Goal: Task Accomplishment & Management: Manage account settings

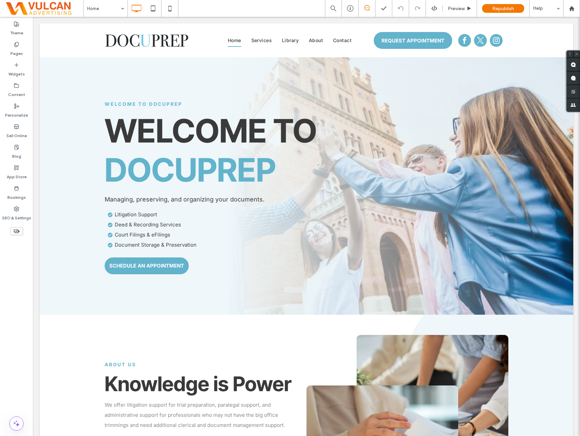
click at [18, 295] on div "Theme Pages Widgets Content Personalize Sell Online Blog App Store Bookings SEO…" at bounding box center [16, 226] width 33 height 419
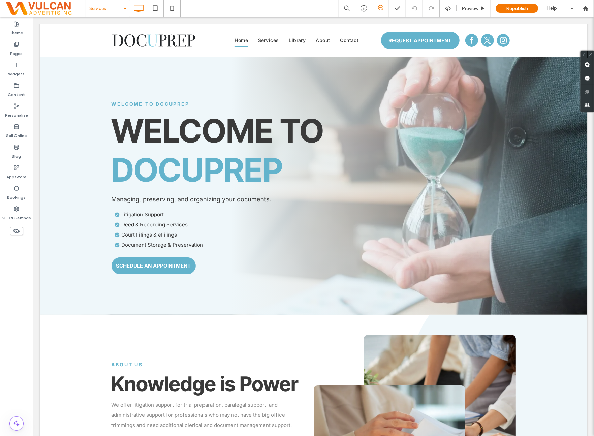
drag, startPoint x: 105, startPoint y: 37, endPoint x: 213, endPoint y: 4, distance: 113.1
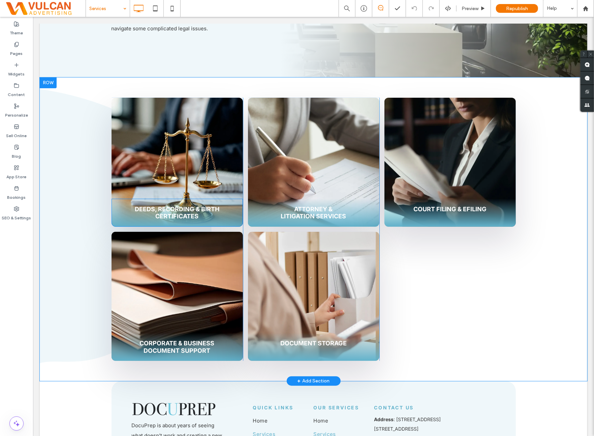
scroll to position [168, 0]
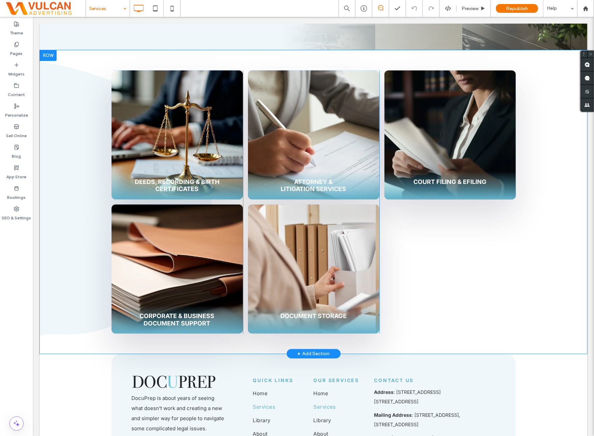
click at [74, 152] on div "Deeds, Recording & Birth Certificates Click To Paste Corporate & Business Docum…" at bounding box center [312, 201] width 547 height 303
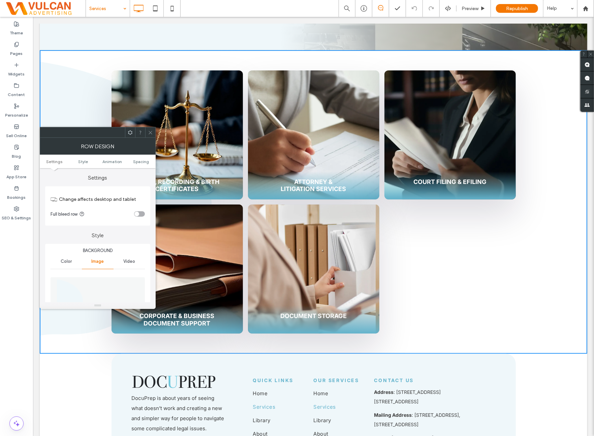
click at [82, 148] on div "Row Design" at bounding box center [98, 146] width 116 height 17
click at [143, 161] on span "Spacing" at bounding box center [141, 161] width 16 height 5
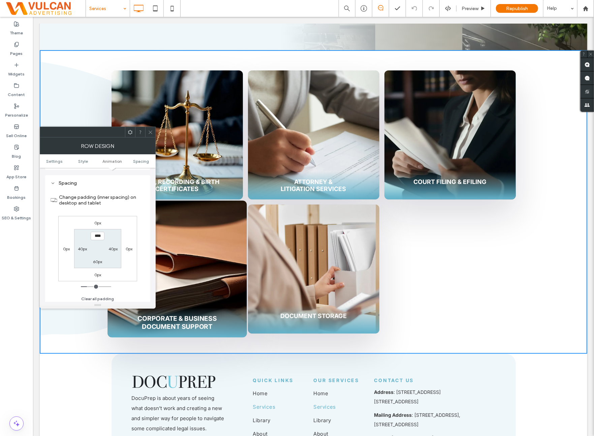
scroll to position [404, 0]
type input "*****"
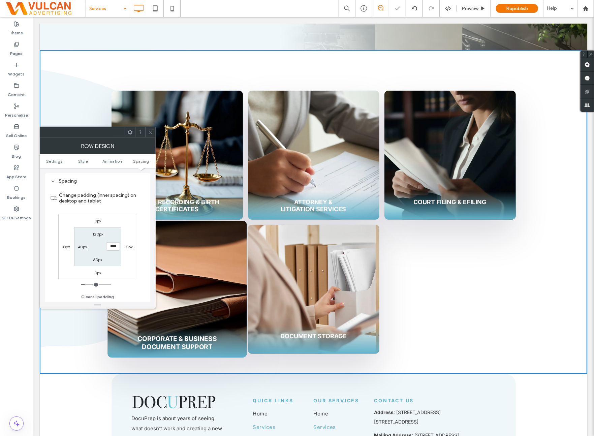
type input "**"
type input "***"
type input "*****"
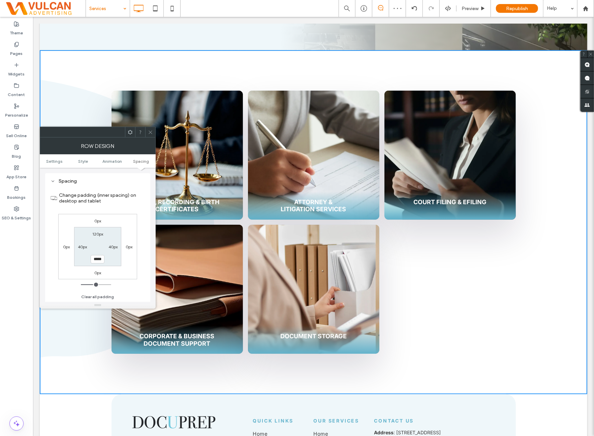
click at [129, 214] on div "0px 0px 0px 0px 120px 40px ***** 40px" at bounding box center [97, 246] width 79 height 65
click at [150, 135] on span at bounding box center [150, 132] width 5 height 10
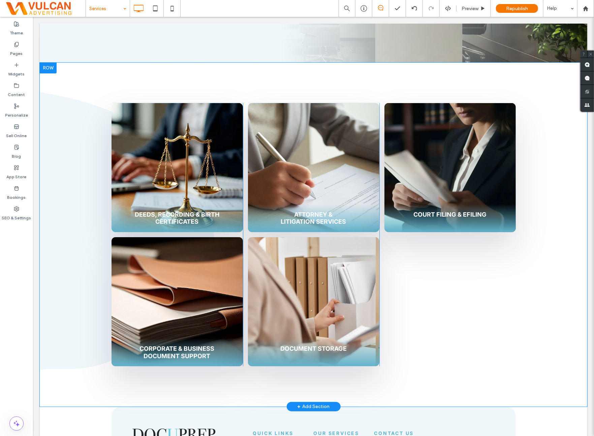
scroll to position [121, 0]
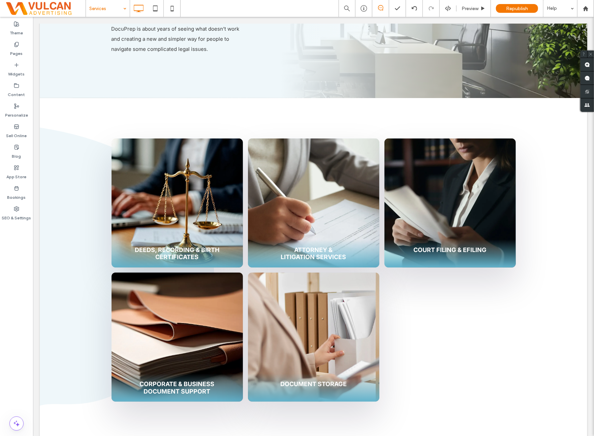
drag, startPoint x: 2, startPoint y: 284, endPoint x: 15, endPoint y: 292, distance: 15.0
click at [13, 290] on div "Theme Pages Widgets Content Personalize Sell Online Blog App Store Bookings SEO…" at bounding box center [16, 226] width 33 height 419
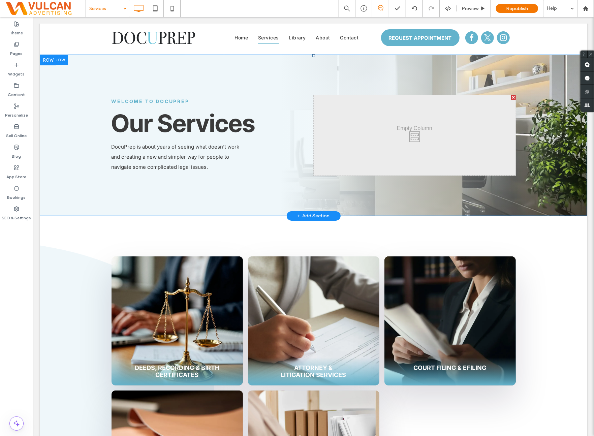
scroll to position [0, 0]
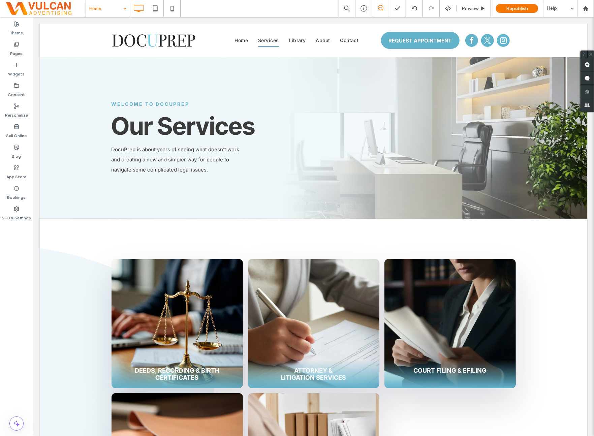
click at [6, 279] on div at bounding box center [297, 218] width 594 height 436
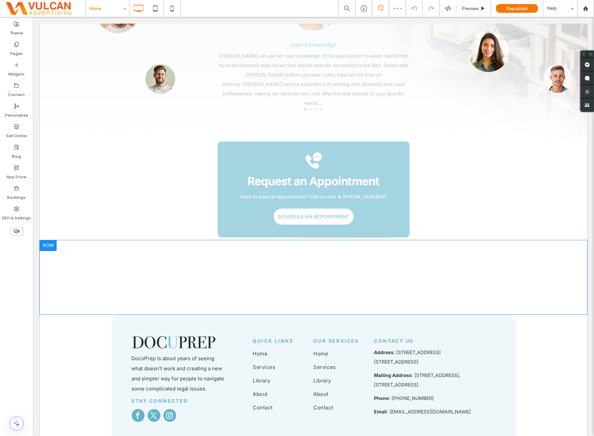
scroll to position [1520, 0]
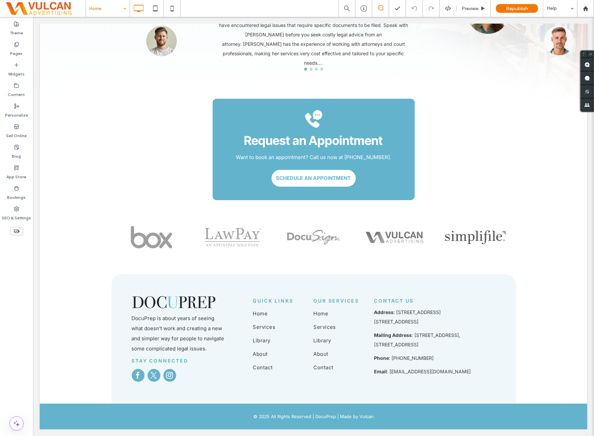
click at [20, 328] on div "Theme Pages Widgets Content Personalize Sell Online Blog App Store Bookings SEO…" at bounding box center [16, 226] width 33 height 419
click at [384, 113] on div "Move your 🖱️ to pick a color #63b3cc rgb(99,179,204)" at bounding box center [297, 218] width 594 height 436
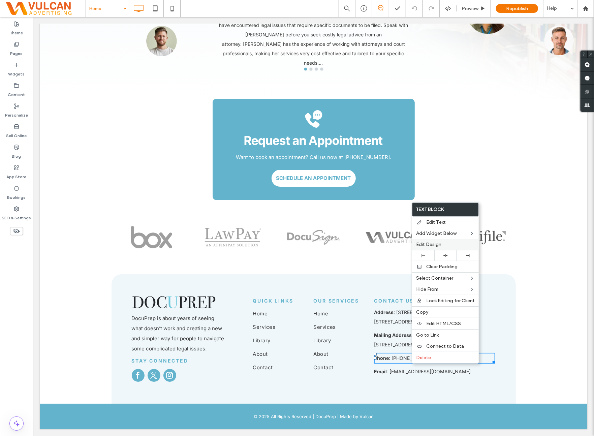
click at [437, 243] on span "Edit Design" at bounding box center [428, 244] width 25 height 6
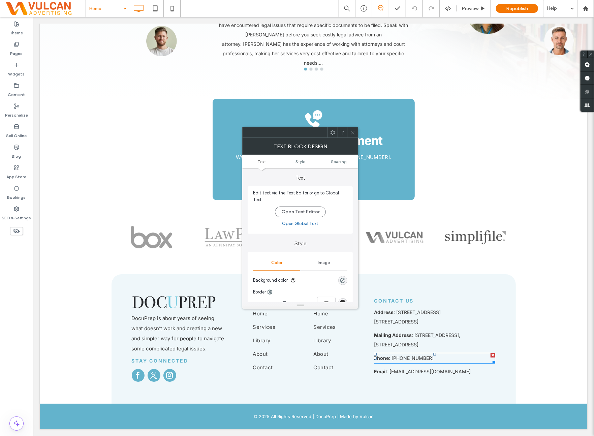
click at [321, 264] on div "Image" at bounding box center [323, 262] width 47 height 15
click at [310, 280] on div "Image" at bounding box center [300, 298] width 94 height 44
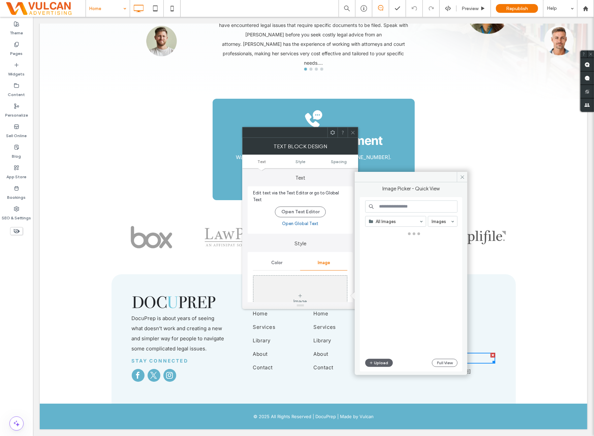
click at [378, 367] on div "All Images Images Upload Full View" at bounding box center [411, 284] width 92 height 168
click at [378, 365] on button "Upload" at bounding box center [379, 363] width 28 height 8
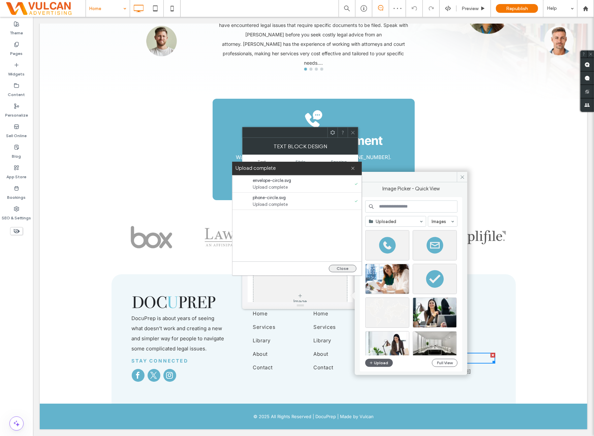
click at [347, 266] on button "Close" at bounding box center [343, 268] width 28 height 7
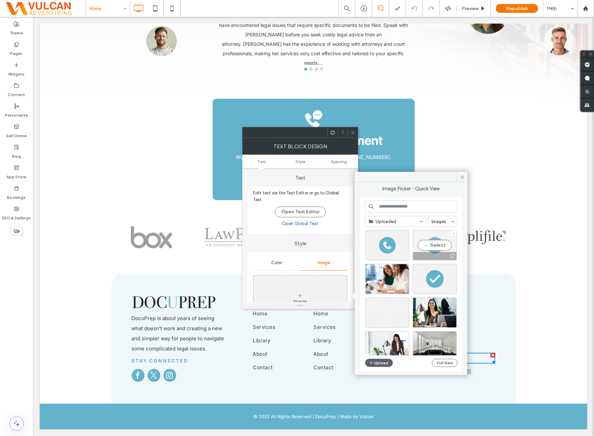
click at [435, 249] on div "Select" at bounding box center [434, 245] width 44 height 30
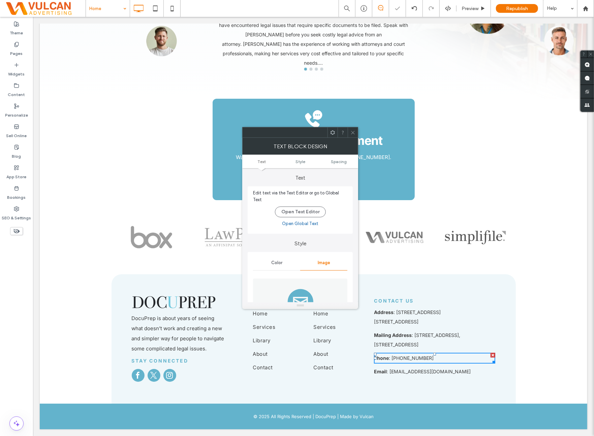
click at [312, 293] on img at bounding box center [300, 301] width 95 height 46
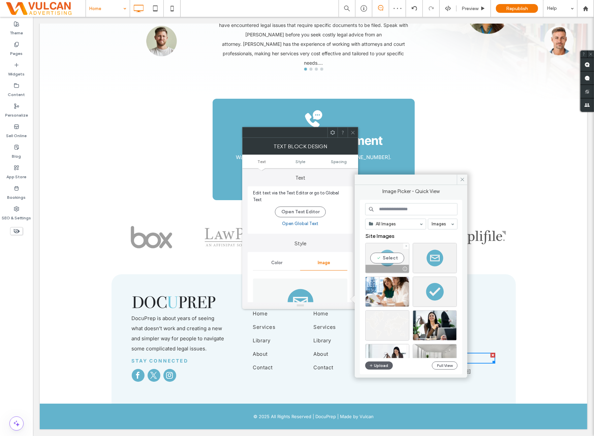
click at [389, 265] on div at bounding box center [386, 269] width 43 height 8
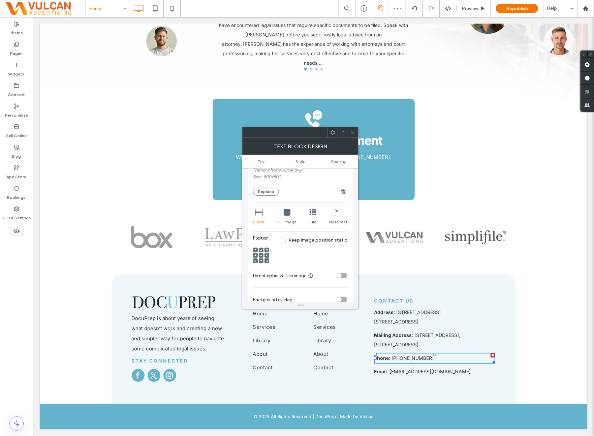
scroll to position [168, 0]
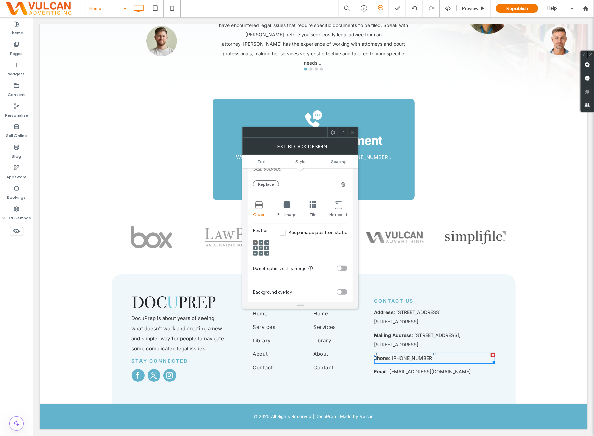
click at [286, 202] on icon at bounding box center [287, 204] width 7 height 7
click at [255, 247] on use at bounding box center [255, 248] width 2 height 2
drag, startPoint x: 337, startPoint y: 161, endPoint x: 337, endPoint y: 174, distance: 12.5
click at [337, 161] on span "Spacing" at bounding box center [339, 161] width 16 height 5
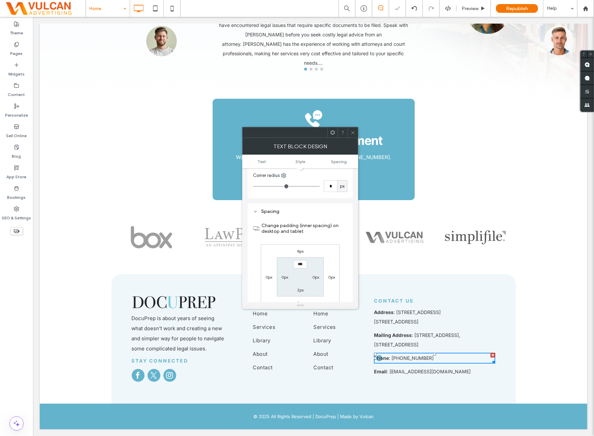
scroll to position [356, 0]
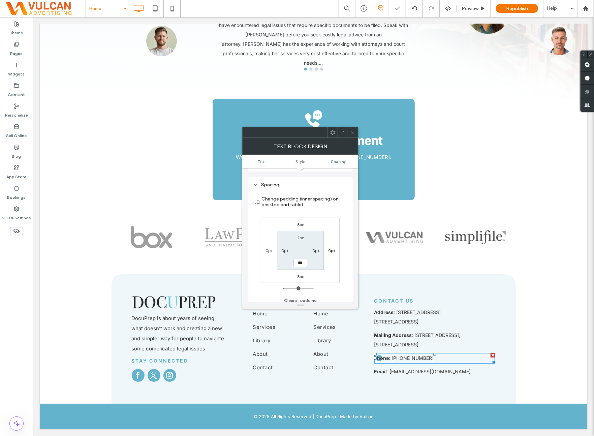
type input "*"
type input "**"
type input "****"
click at [329, 221] on div "8px 0px 8px 0px 2px 0px 2px ****" at bounding box center [300, 250] width 79 height 65
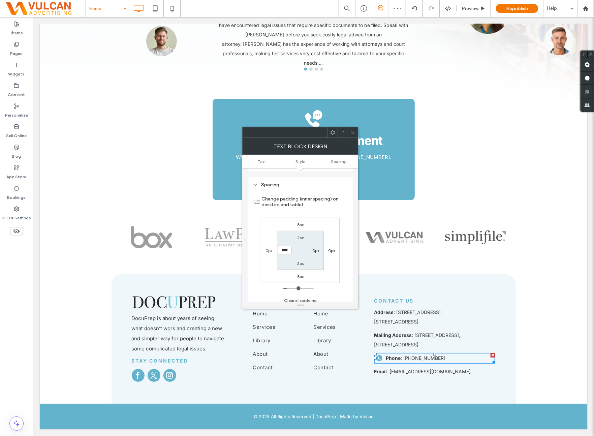
click at [352, 134] on icon at bounding box center [352, 132] width 5 height 5
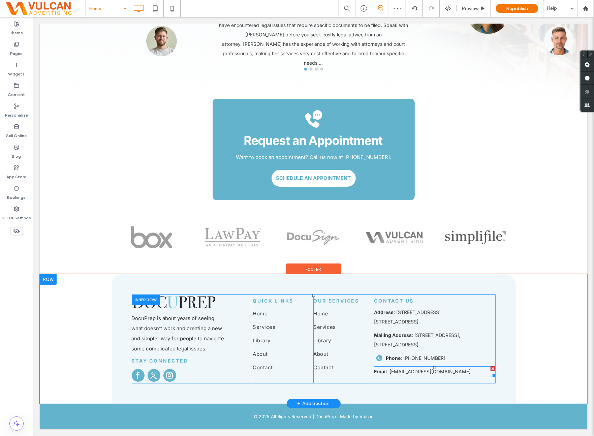
drag, startPoint x: 419, startPoint y: 345, endPoint x: 417, endPoint y: 371, distance: 25.7
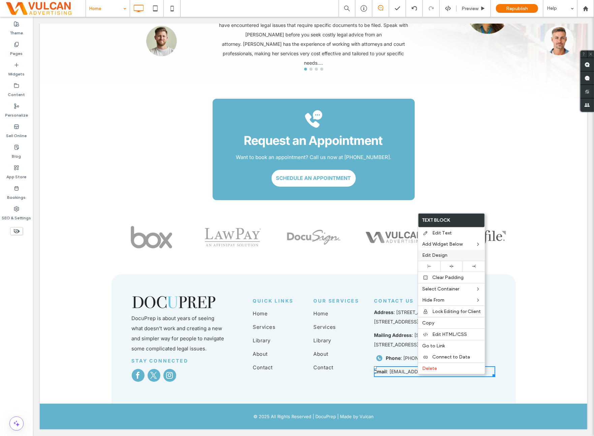
click at [445, 254] on span "Edit Design" at bounding box center [434, 255] width 25 height 6
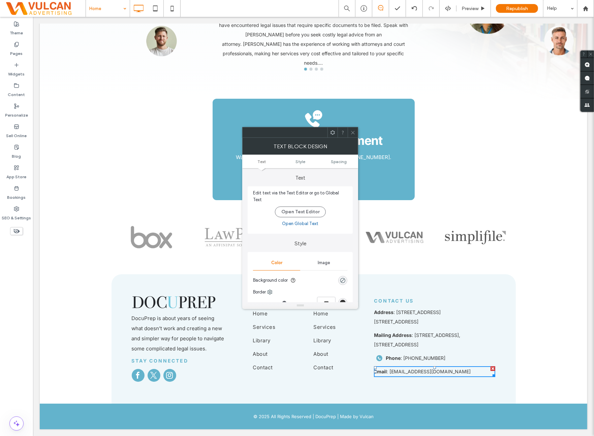
scroll to position [56, 0]
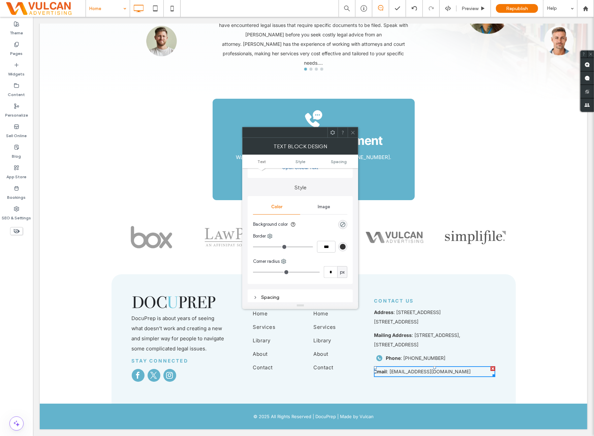
click at [321, 206] on div "Image" at bounding box center [323, 206] width 47 height 15
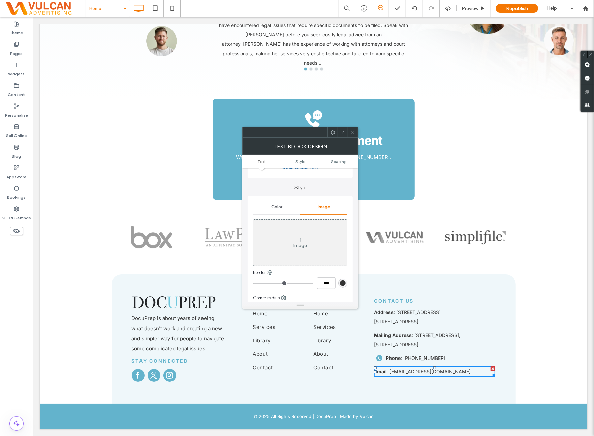
click at [306, 227] on div "Image" at bounding box center [300, 242] width 94 height 44
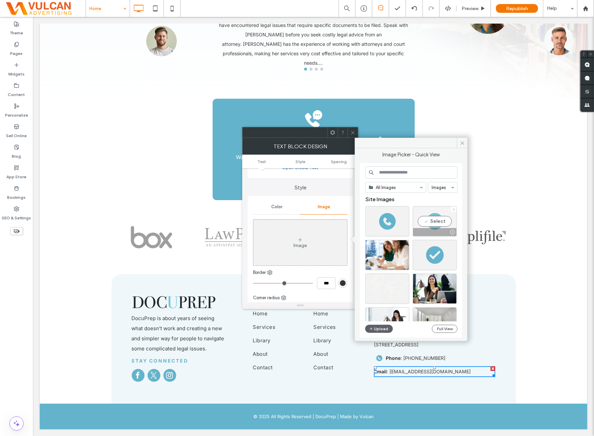
click at [426, 223] on div "Select" at bounding box center [434, 221] width 44 height 30
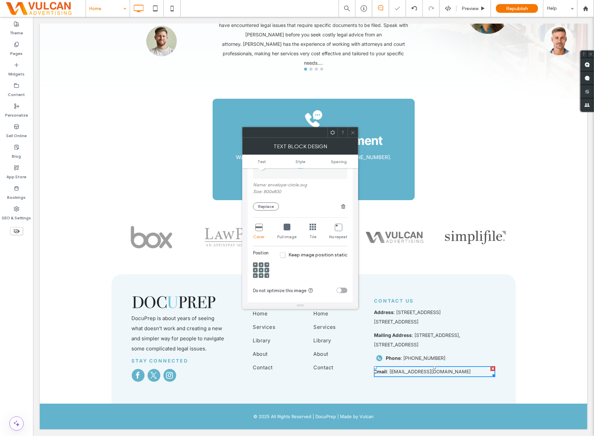
scroll to position [168, 0]
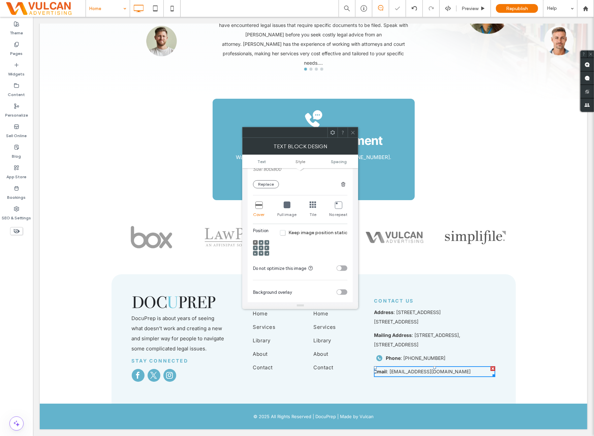
click at [287, 204] on icon at bounding box center [287, 204] width 7 height 7
click at [255, 247] on use at bounding box center [255, 248] width 2 height 2
drag, startPoint x: 345, startPoint y: 162, endPoint x: 341, endPoint y: 170, distance: 9.3
click at [344, 162] on span "Spacing" at bounding box center [339, 161] width 16 height 5
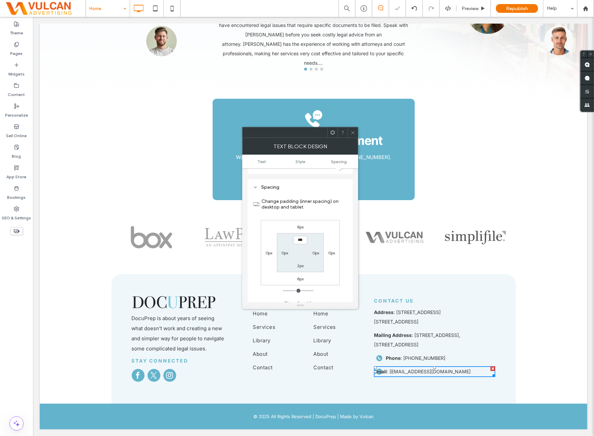
scroll to position [356, 0]
type input "*"
type input "**"
type input "****"
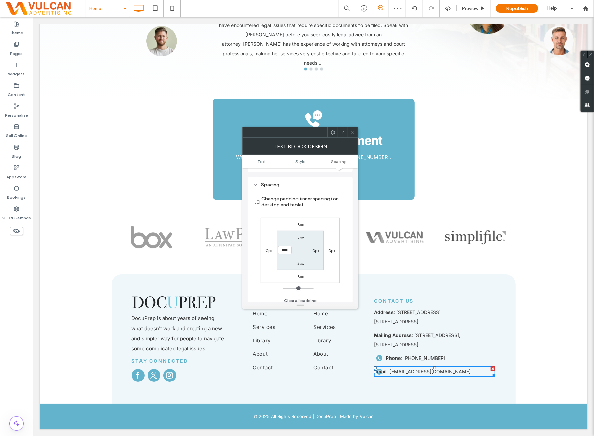
click at [329, 222] on div "8px 0px 8px 0px 2px 0px 2px ****" at bounding box center [300, 250] width 79 height 65
click at [354, 135] on span at bounding box center [352, 132] width 5 height 10
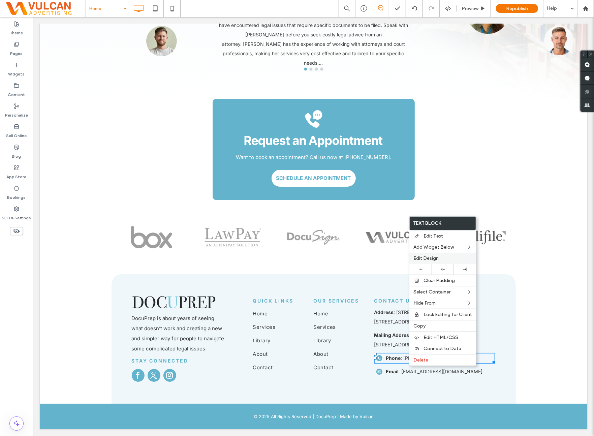
click at [433, 258] on span "Edit Design" at bounding box center [425, 258] width 25 height 6
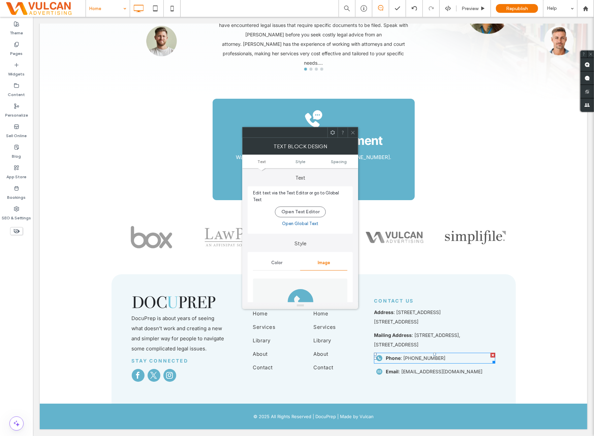
click at [316, 282] on img at bounding box center [300, 301] width 95 height 46
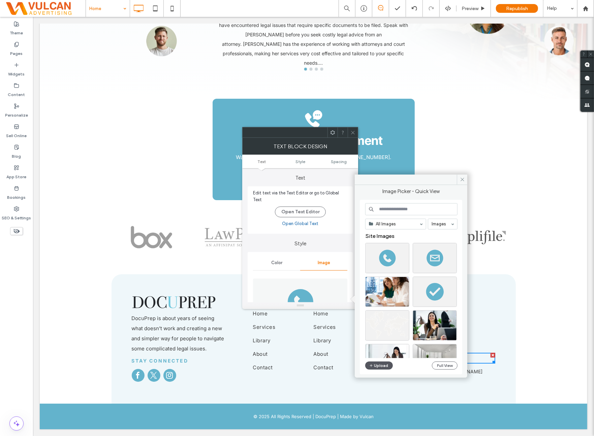
click at [372, 366] on icon "button" at bounding box center [371, 365] width 4 height 5
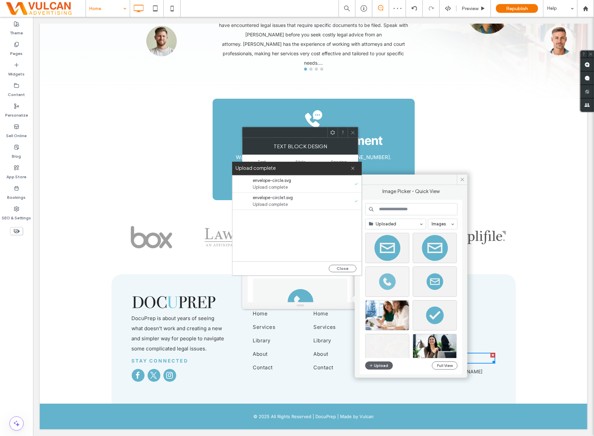
drag, startPoint x: 340, startPoint y: 267, endPoint x: 397, endPoint y: 271, distance: 57.4
click at [340, 267] on button "Close" at bounding box center [343, 268] width 28 height 7
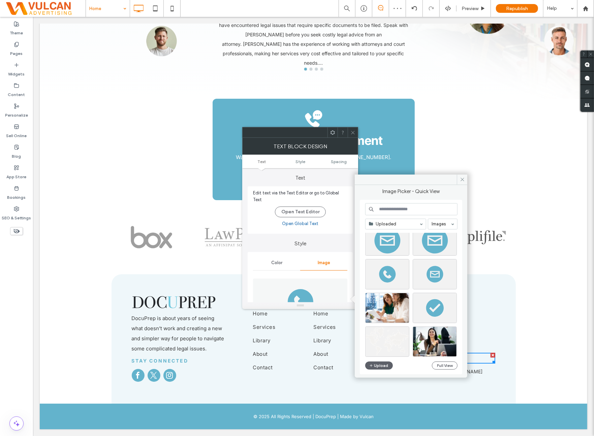
scroll to position [0, 0]
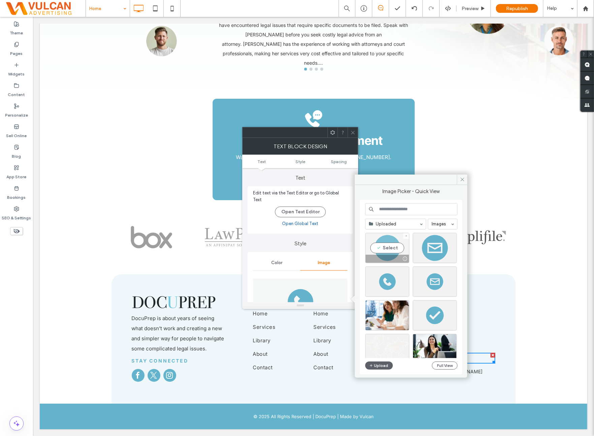
click at [387, 254] on div "Select" at bounding box center [387, 248] width 44 height 30
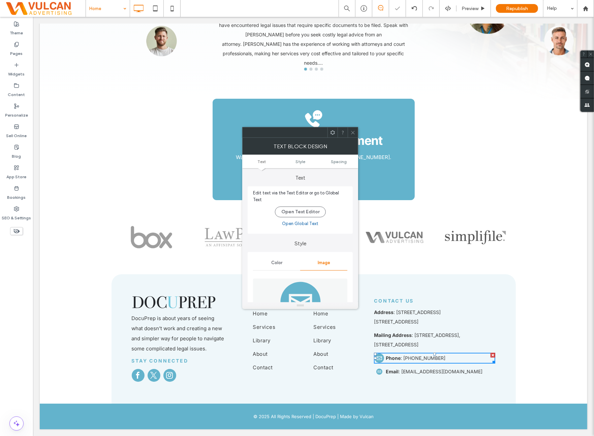
click at [352, 133] on icon at bounding box center [352, 132] width 5 height 5
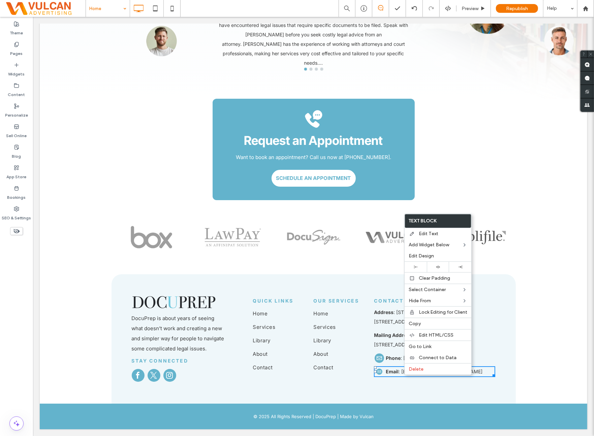
click at [392, 361] on p "Phone : [PHONE_NUMBER]" at bounding box center [439, 357] width 109 height 9
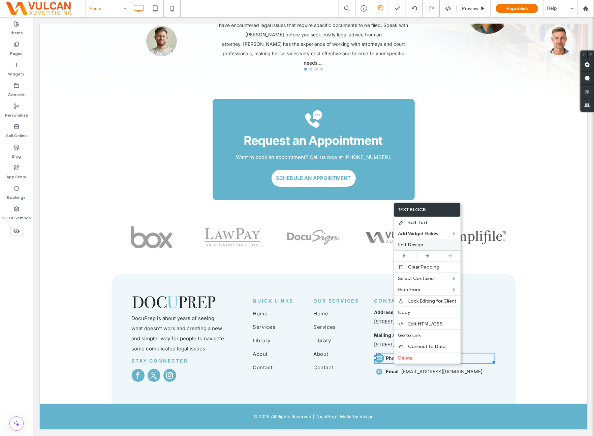
click at [427, 244] on label "Edit Design" at bounding box center [427, 245] width 59 height 6
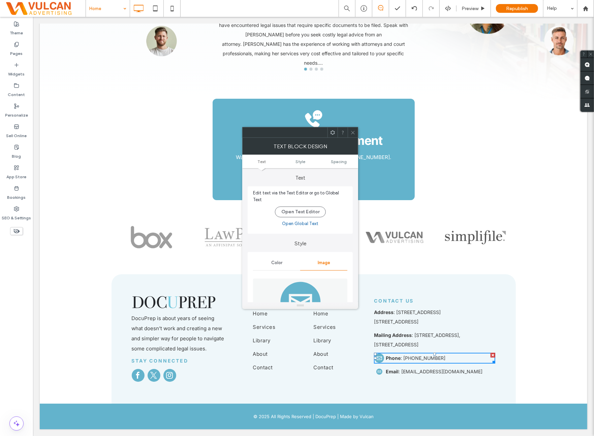
click at [312, 281] on img at bounding box center [300, 301] width 95 height 46
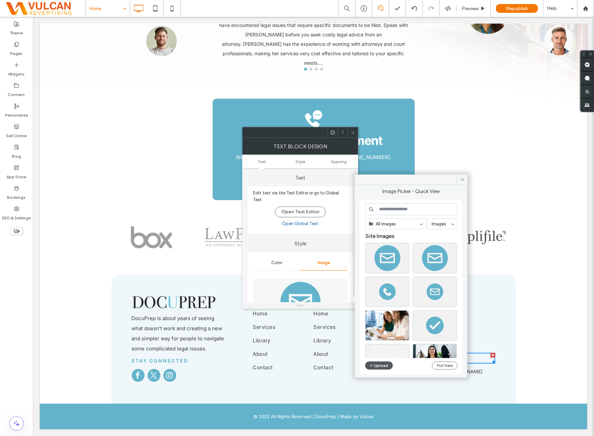
click at [375, 366] on button "Upload" at bounding box center [379, 365] width 28 height 8
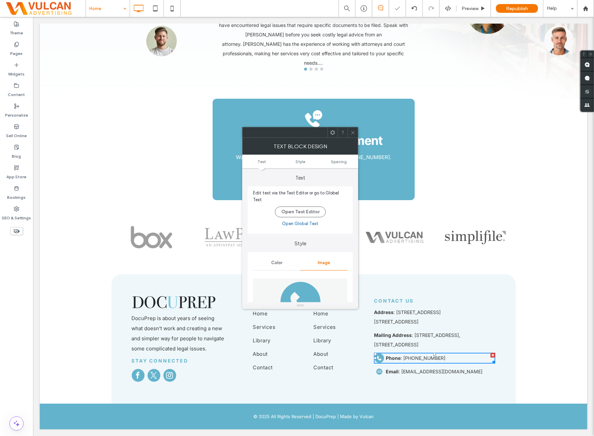
click at [352, 132] on use at bounding box center [352, 132] width 3 height 3
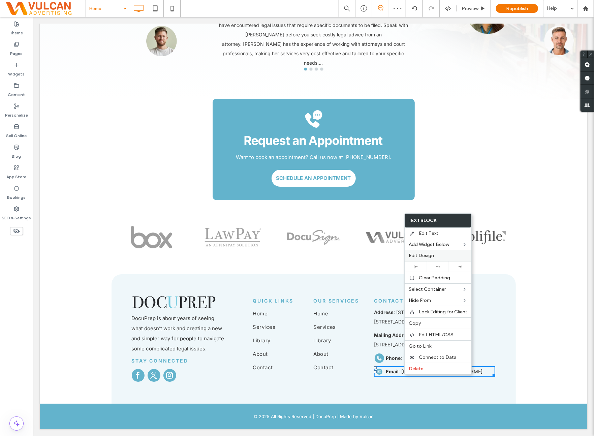
click at [430, 258] on div "Edit Design" at bounding box center [437, 255] width 67 height 11
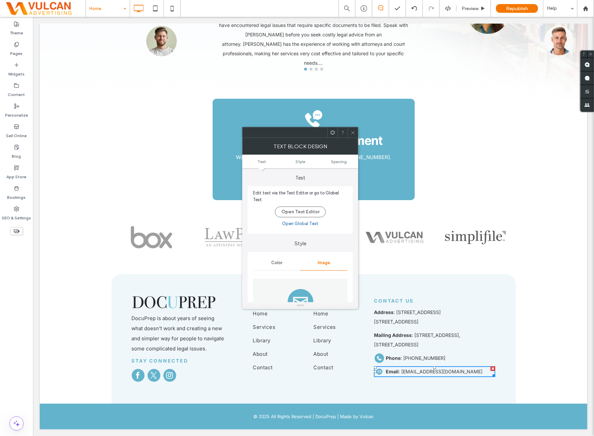
click at [325, 286] on img at bounding box center [300, 301] width 95 height 46
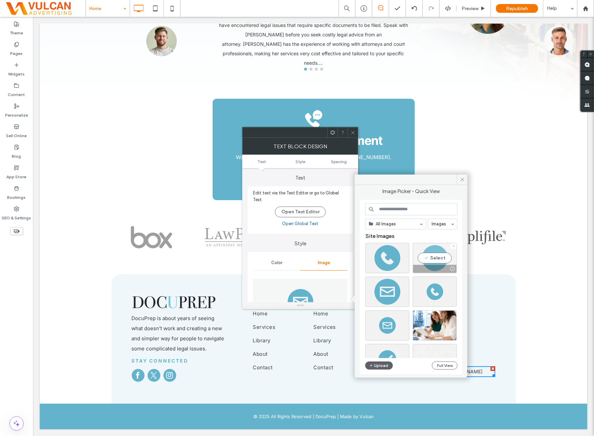
click at [414, 265] on div at bounding box center [434, 269] width 43 height 8
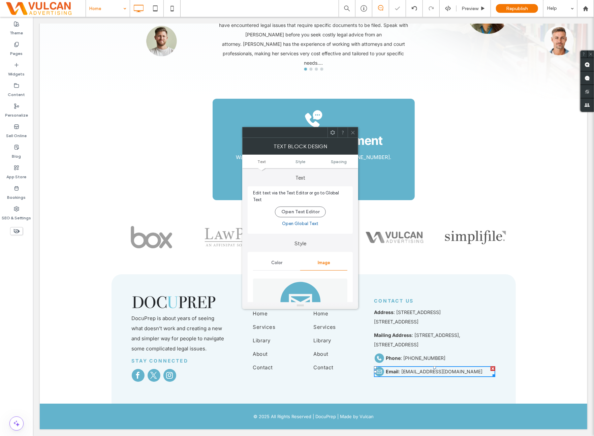
drag, startPoint x: 355, startPoint y: 132, endPoint x: 245, endPoint y: 169, distance: 115.7
click at [355, 132] on icon at bounding box center [352, 132] width 5 height 5
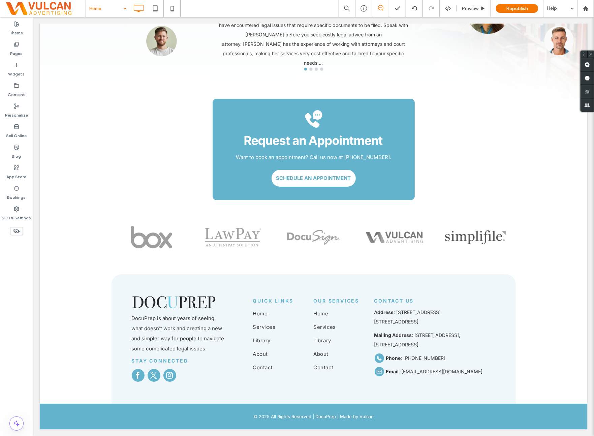
click at [5, 306] on div "Theme Pages Widgets Content Personalize Sell Online Blog App Store Bookings SEO…" at bounding box center [16, 226] width 33 height 419
drag, startPoint x: 168, startPoint y: 9, endPoint x: 388, endPoint y: 98, distance: 237.2
click at [168, 10] on icon at bounding box center [171, 8] width 13 height 13
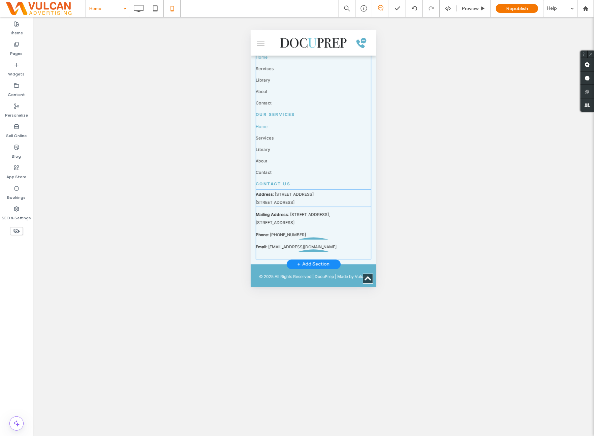
scroll to position [2480, 0]
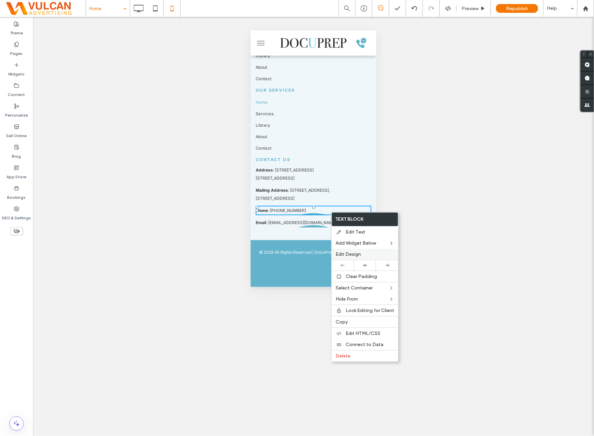
click at [359, 256] on span "Edit Design" at bounding box center [347, 254] width 25 height 6
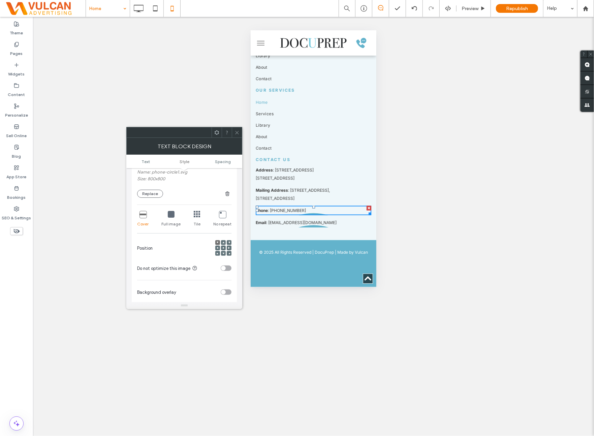
scroll to position [168, 0]
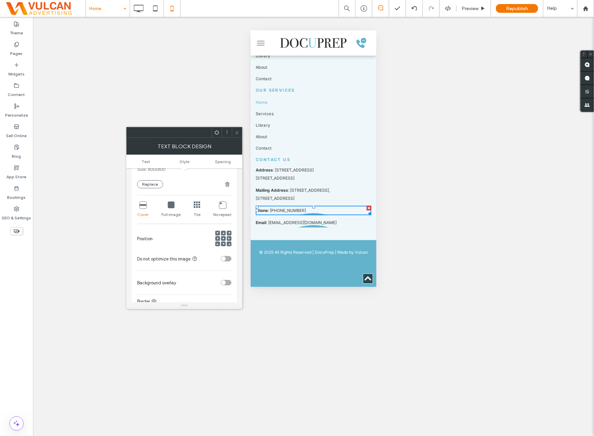
click at [170, 203] on icon at bounding box center [171, 204] width 7 height 7
click at [217, 237] on icon at bounding box center [218, 238] width 2 height 2
click at [223, 162] on span "Spacing" at bounding box center [223, 161] width 16 height 5
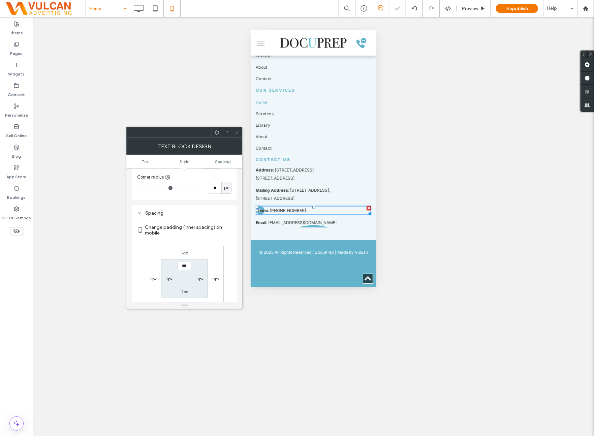
scroll to position [346, 0]
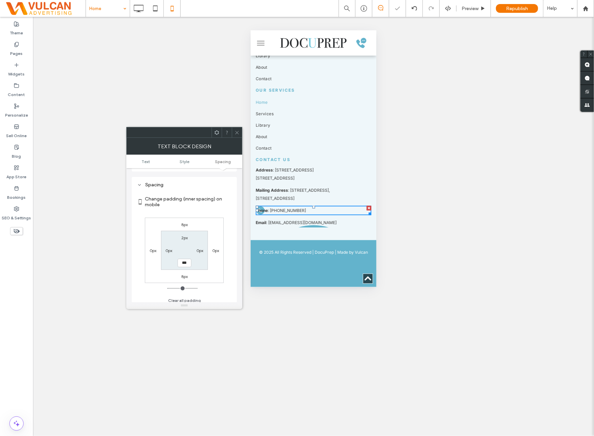
type input "*"
type input "**"
type input "****"
click at [214, 218] on div "8px 0px 8px 0px 2px 0px 2px ****" at bounding box center [184, 250] width 79 height 65
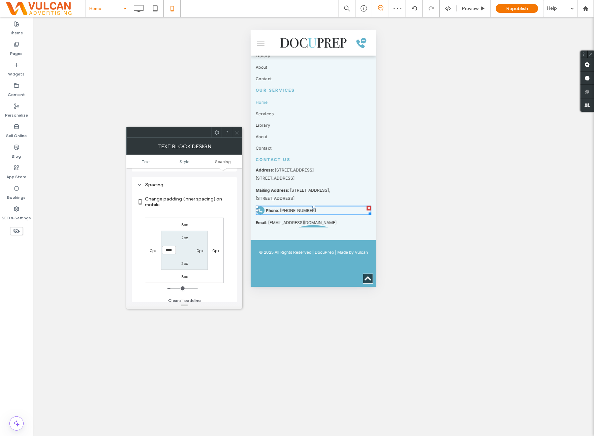
click at [236, 133] on icon at bounding box center [236, 132] width 5 height 5
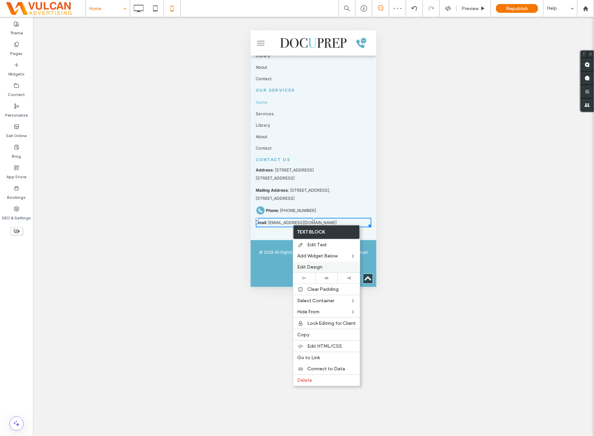
click at [318, 264] on span "Edit Design" at bounding box center [309, 267] width 25 height 6
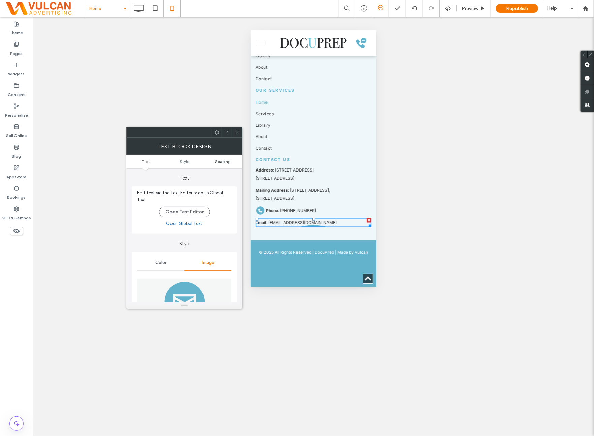
click at [225, 162] on span "Spacing" at bounding box center [223, 161] width 16 height 5
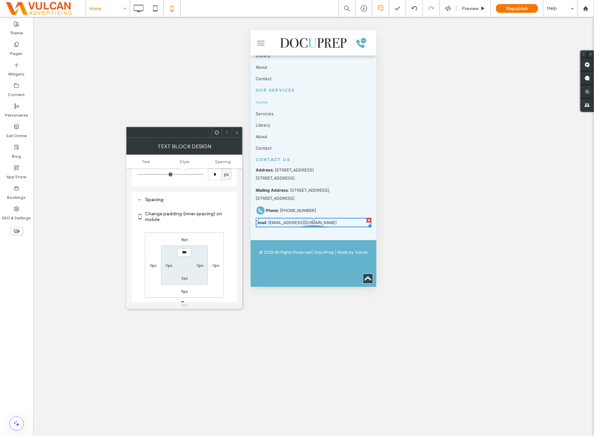
scroll to position [122, 0]
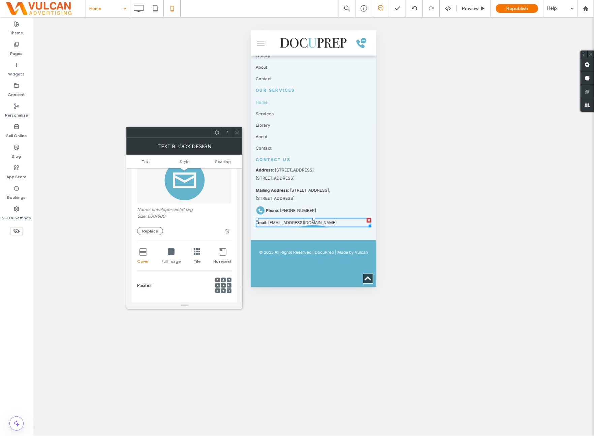
click at [171, 250] on icon at bounding box center [171, 251] width 7 height 7
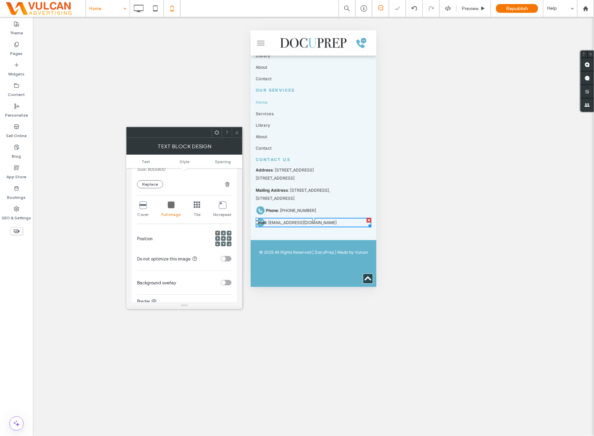
scroll to position [178, 0]
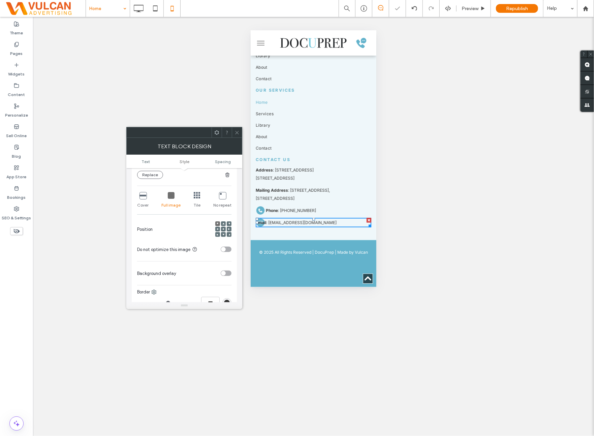
click at [217, 228] on icon at bounding box center [218, 229] width 2 height 2
click at [221, 162] on span "Spacing" at bounding box center [223, 161] width 16 height 5
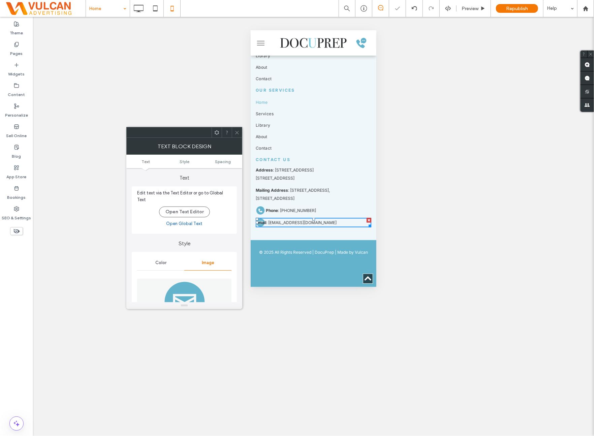
scroll to position [114, 0]
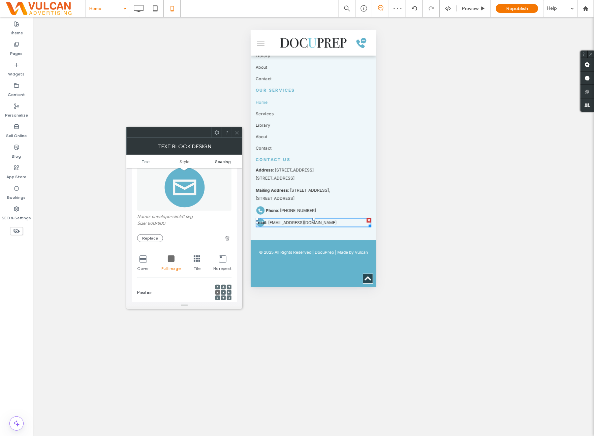
click at [225, 161] on span "Spacing" at bounding box center [223, 161] width 16 height 5
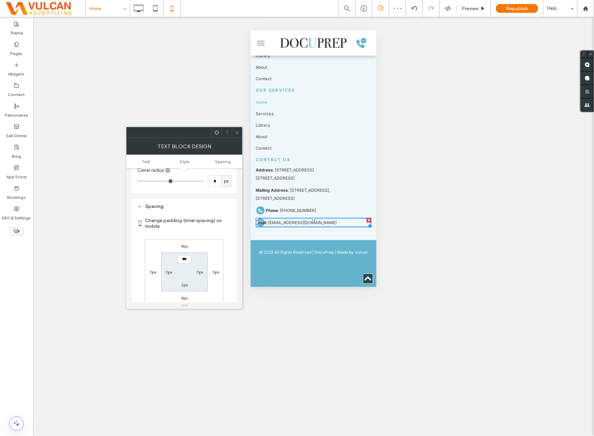
scroll to position [346, 0]
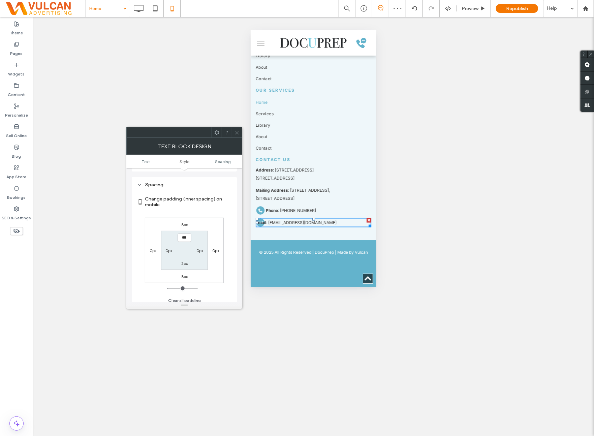
drag, startPoint x: 170, startPoint y: 245, endPoint x: 183, endPoint y: 241, distance: 13.7
click at [170, 248] on label "0px" at bounding box center [168, 250] width 7 height 5
type input "*"
type input "**"
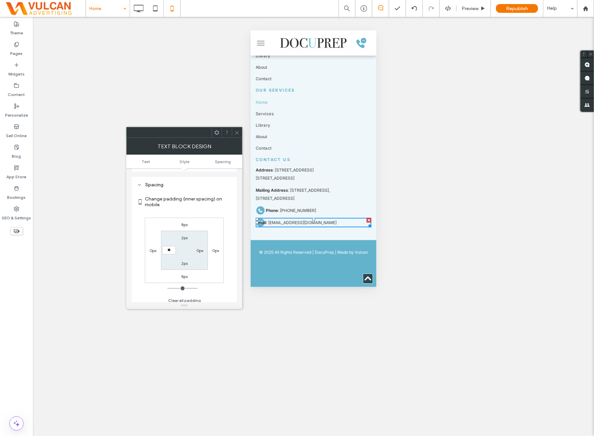
type input "****"
click at [210, 221] on div "8px 0px 8px 0px 2px 0px 2px ****" at bounding box center [184, 250] width 79 height 65
click at [236, 132] on icon at bounding box center [236, 132] width 5 height 5
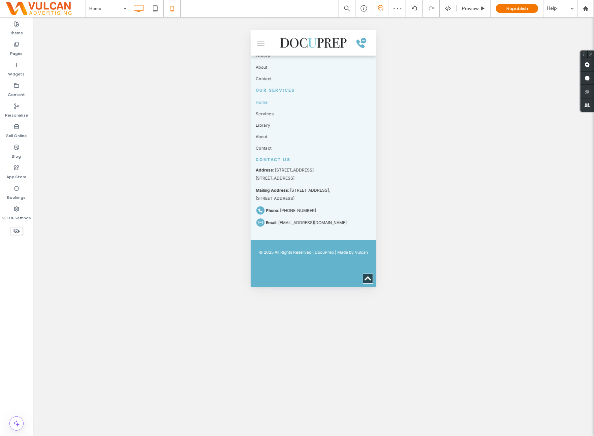
drag, startPoint x: 126, startPoint y: 6, endPoint x: 132, endPoint y: 7, distance: 6.2
click at [137, 8] on icon at bounding box center [138, 8] width 13 height 13
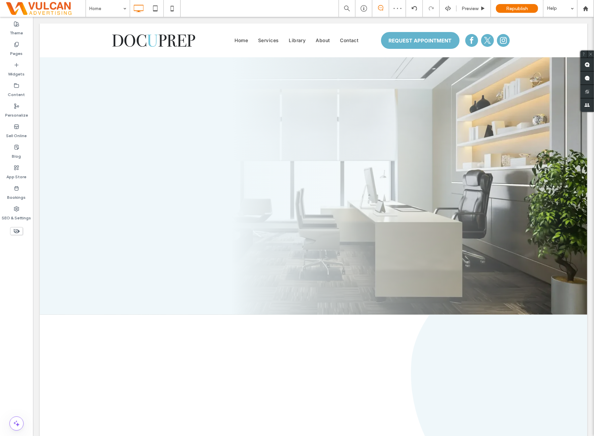
scroll to position [0, 0]
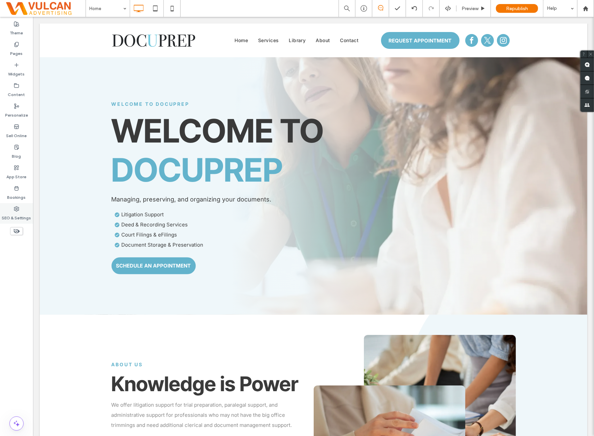
click at [26, 214] on label "SEO & Settings" at bounding box center [16, 215] width 29 height 9
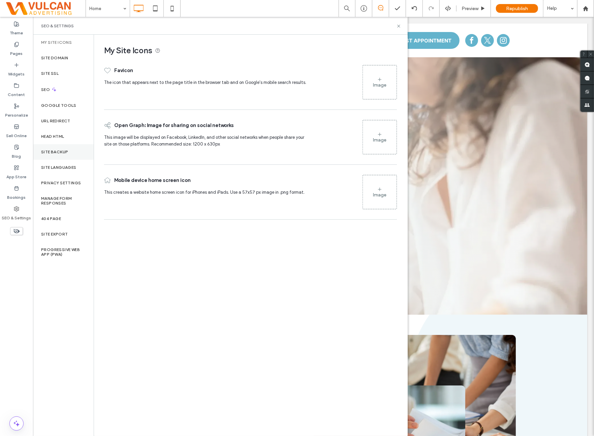
click at [78, 153] on div "Site Backup" at bounding box center [63, 151] width 61 height 15
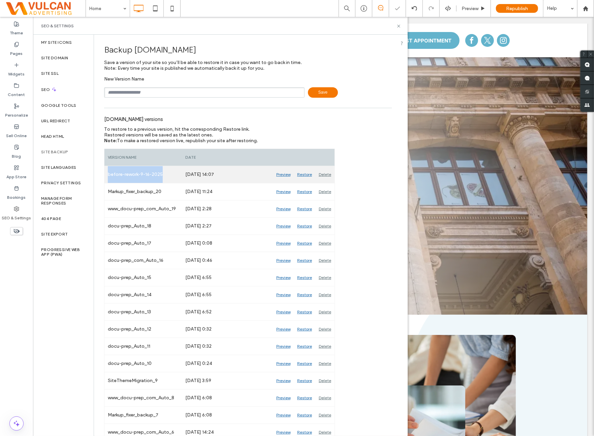
drag, startPoint x: 108, startPoint y: 174, endPoint x: 166, endPoint y: 170, distance: 58.1
click at [166, 170] on div "before-rework-9-16-2025" at bounding box center [142, 174] width 77 height 17
copy div "before-rework-9-16-2025"
click at [159, 91] on input "text" at bounding box center [204, 92] width 200 height 10
paste input "**********"
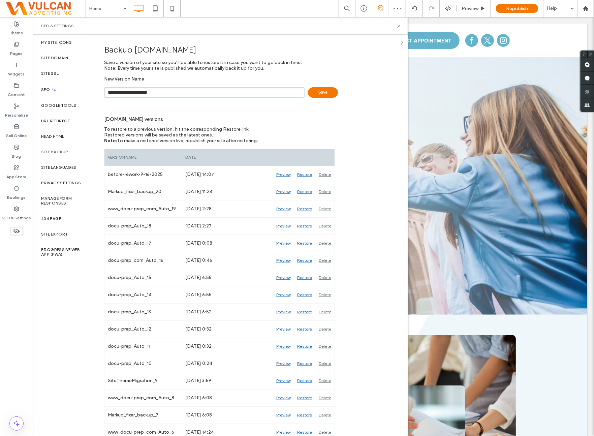
click at [112, 93] on input "**********" at bounding box center [204, 92] width 200 height 10
click at [186, 95] on input "**********" at bounding box center [204, 92] width 200 height 10
type input "**********"
click at [320, 96] on span "Save" at bounding box center [323, 92] width 30 height 10
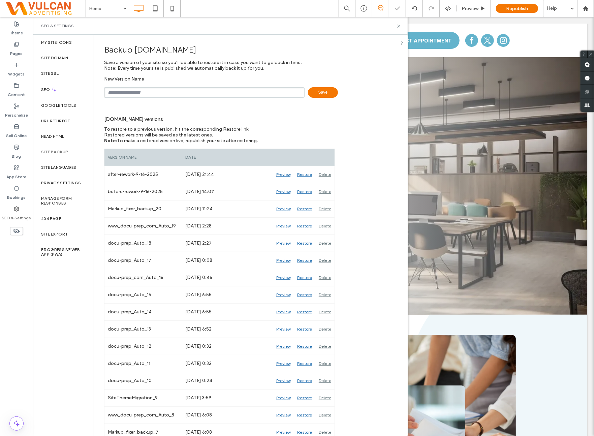
click at [365, 60] on div "Backup [DOMAIN_NAME] Save a version of your site so you’ll be able to restore i…" at bounding box center [248, 69] width 288 height 58
drag, startPoint x: 397, startPoint y: 27, endPoint x: 424, endPoint y: 20, distance: 27.9
click at [397, 27] on icon at bounding box center [398, 26] width 5 height 5
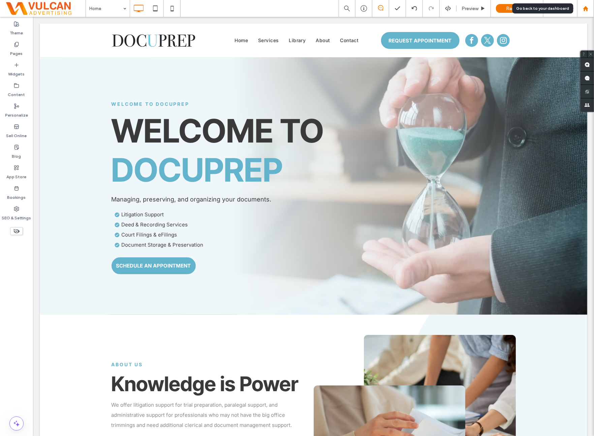
click at [580, 10] on use at bounding box center [585, 8] width 5 height 5
